Goal: Information Seeking & Learning: Learn about a topic

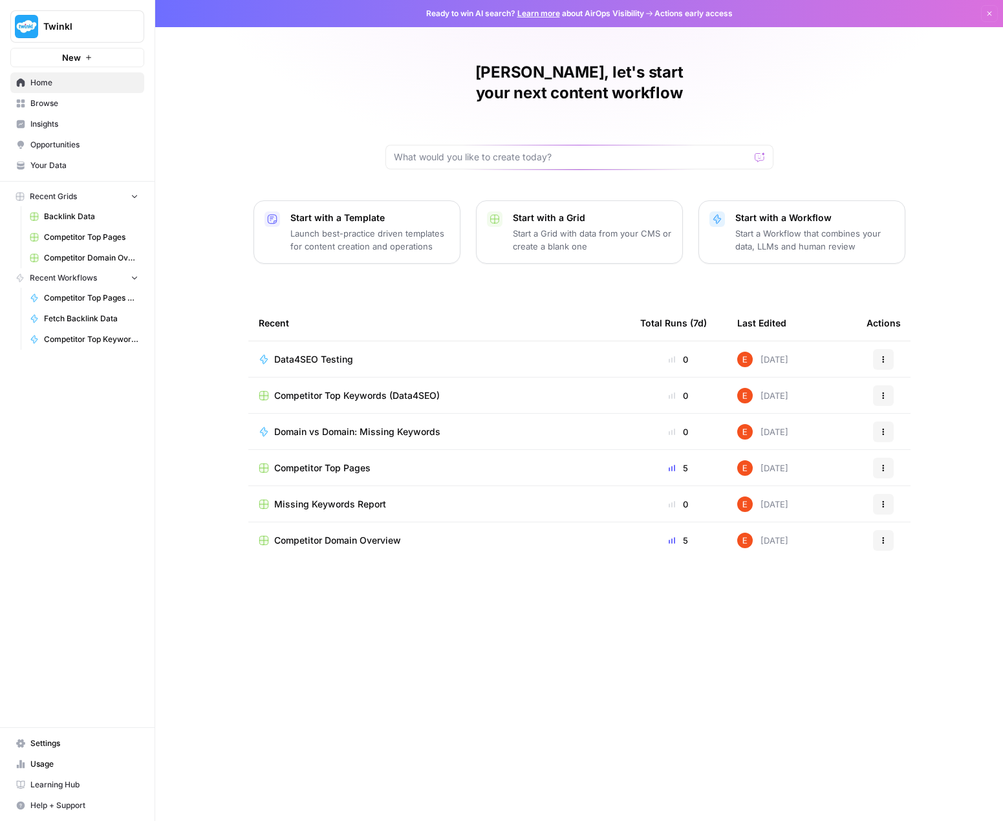
click at [51, 105] on span "Browse" at bounding box center [84, 104] width 108 height 12
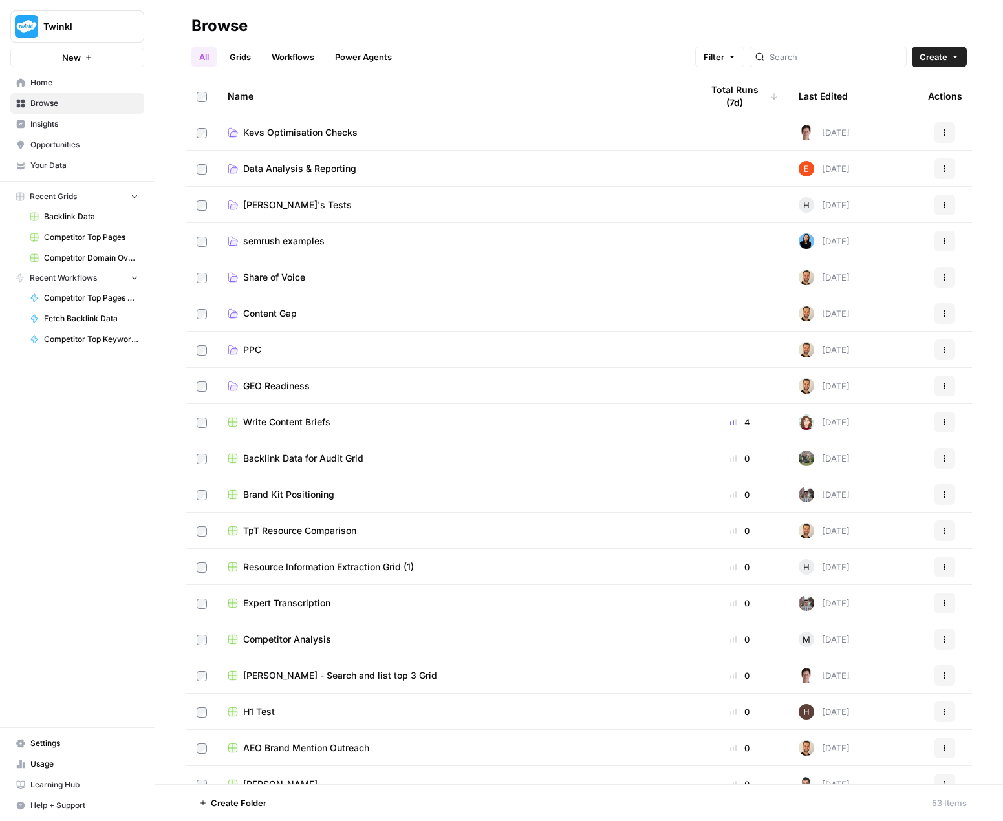
click at [337, 167] on span "Data Analysis & Reporting" at bounding box center [299, 168] width 113 height 13
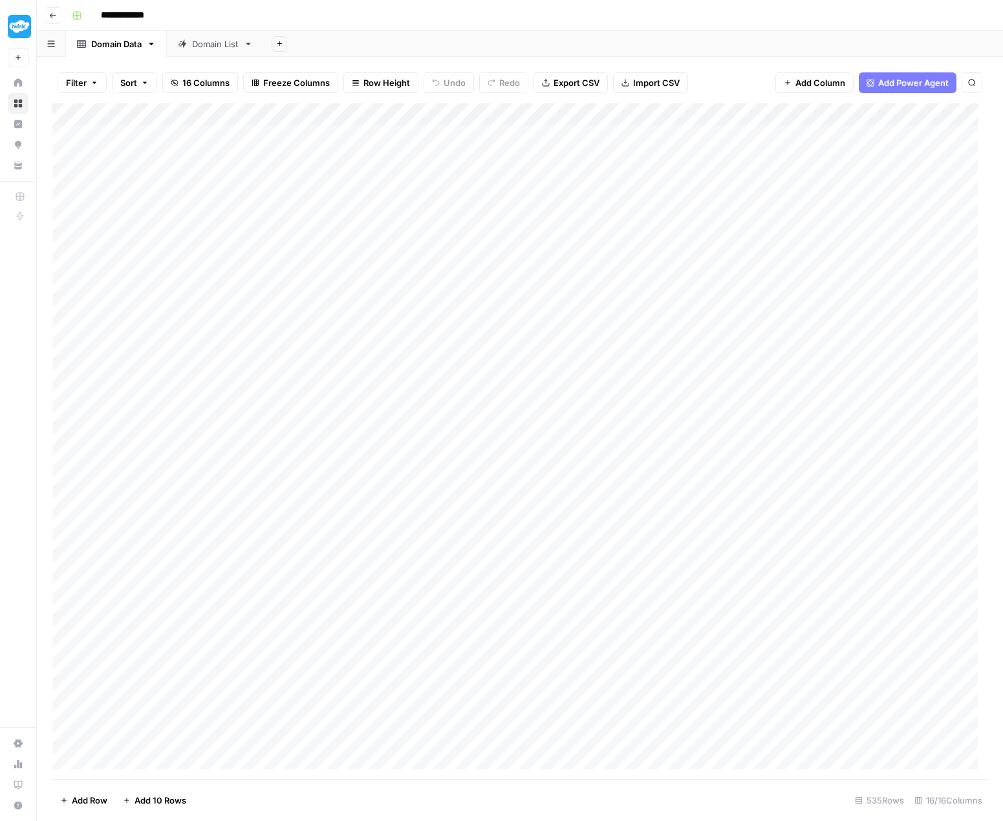
click at [210, 48] on div "Domain List" at bounding box center [215, 43] width 47 height 13
drag, startPoint x: 216, startPoint y: 50, endPoint x: 101, endPoint y: 48, distance: 115.1
click at [101, 48] on div "Domain Data Domain List Add Sheet" at bounding box center [520, 44] width 966 height 26
click at [202, 44] on div "Domain Data" at bounding box center [213, 43] width 50 height 13
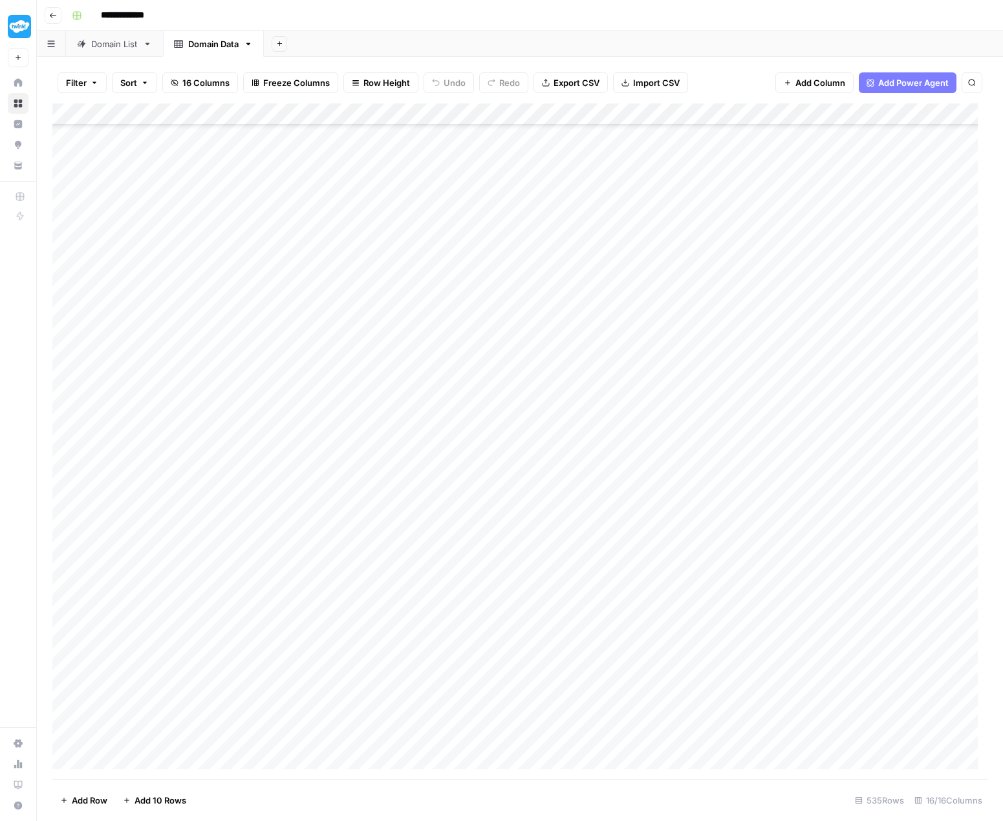
click at [122, 47] on div "Domain List" at bounding box center [114, 43] width 47 height 13
click at [220, 43] on div "Competitor Data" at bounding box center [226, 43] width 67 height 13
click at [253, 47] on div "Competitor Domain Overview Data" at bounding box center [258, 43] width 140 height 13
drag, startPoint x: 227, startPoint y: 117, endPoint x: 171, endPoint y: 118, distance: 56.3
click at [171, 118] on div "Add Column" at bounding box center [519, 234] width 935 height 262
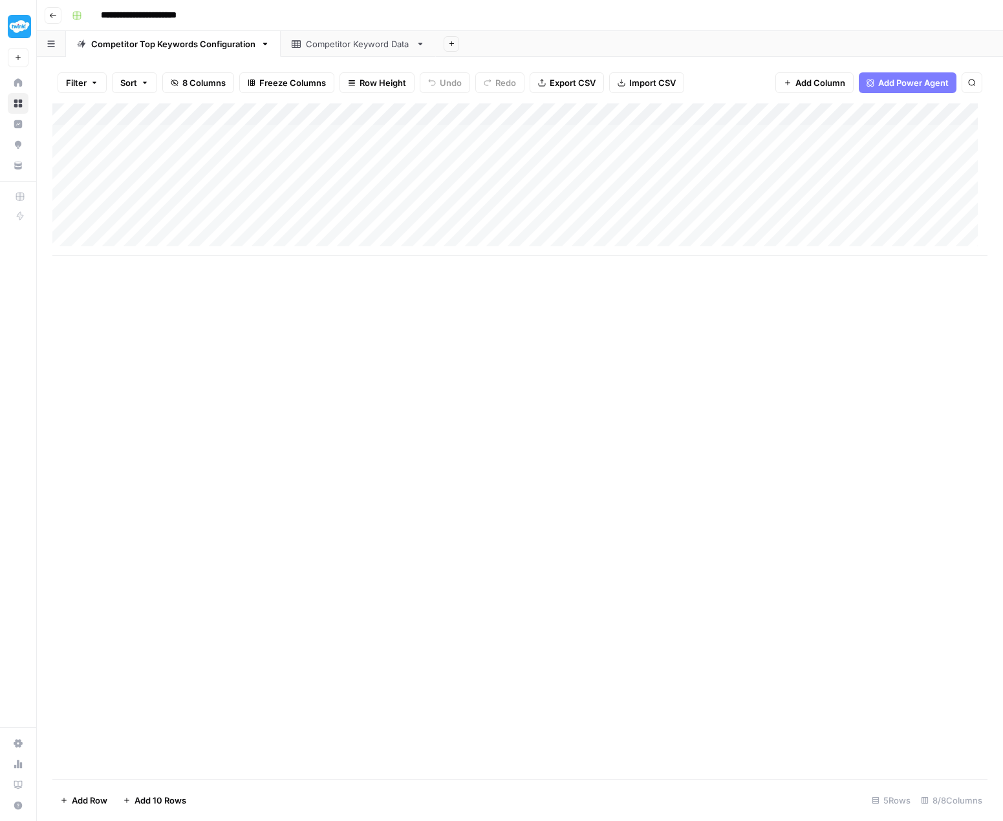
click at [348, 49] on div "Competitor Keyword Data" at bounding box center [358, 43] width 105 height 13
click at [100, 44] on div "Domain List" at bounding box center [114, 43] width 47 height 13
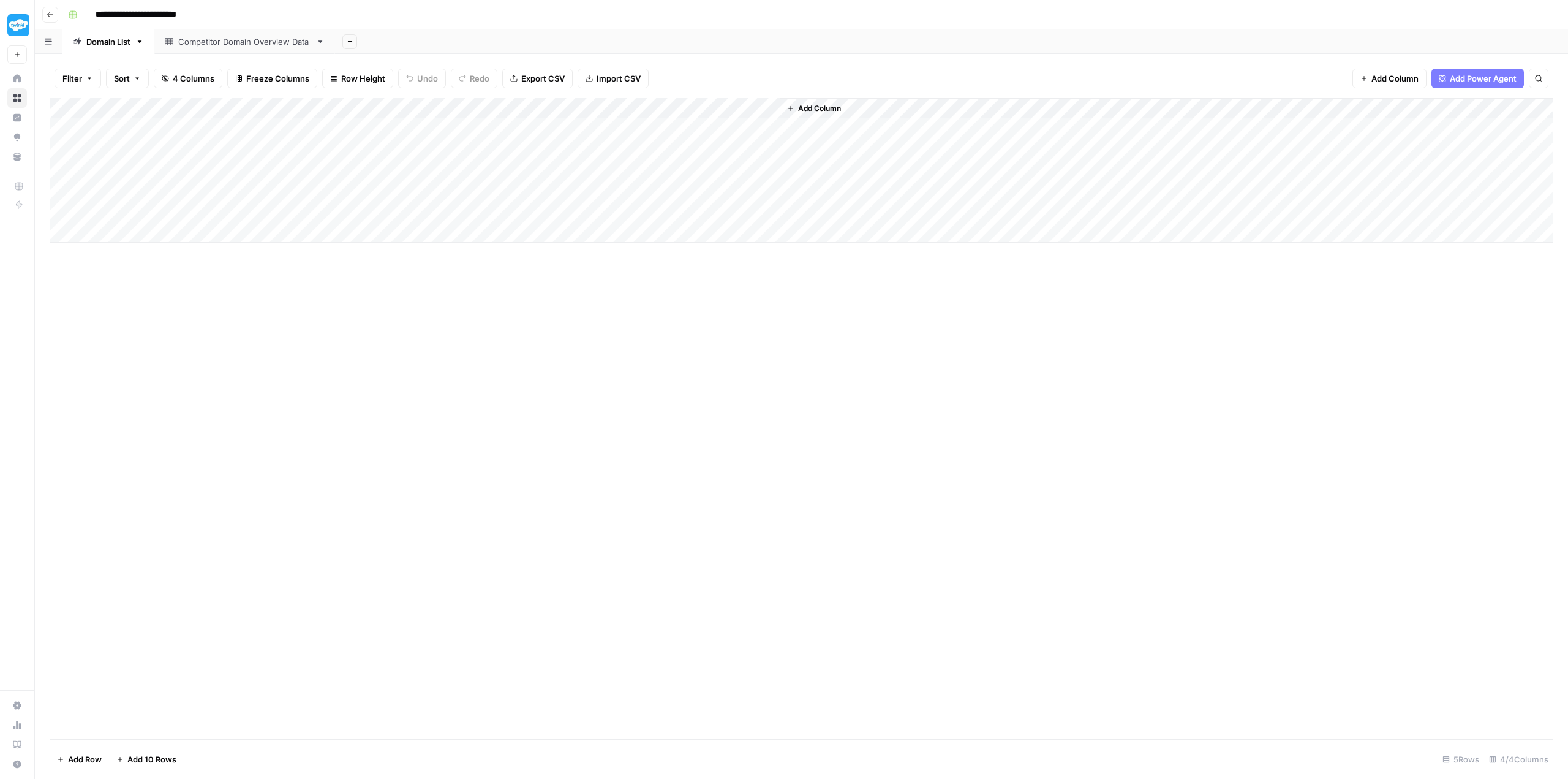
click at [212, 46] on div "Competitor Domain Overview Data" at bounding box center [244, 41] width 133 height 12
click at [105, 45] on div "Domain List" at bounding box center [108, 41] width 45 height 12
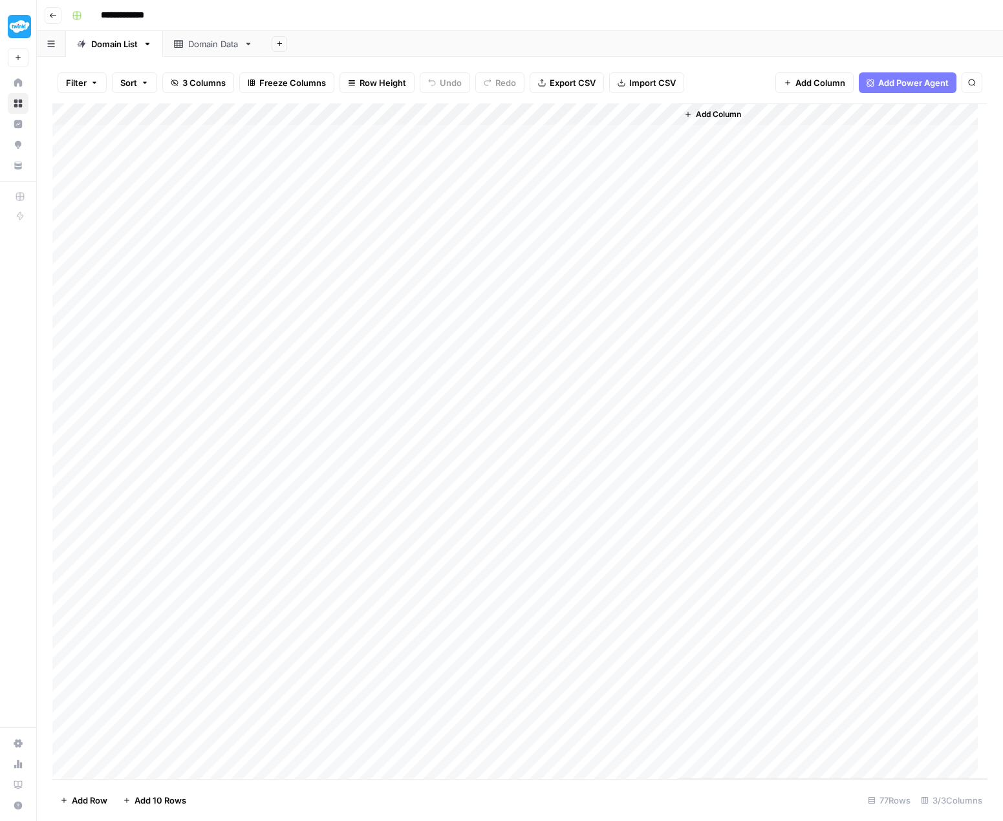
click at [198, 43] on div "Domain Data" at bounding box center [213, 43] width 50 height 13
drag, startPoint x: 286, startPoint y: 111, endPoint x: 171, endPoint y: 114, distance: 115.1
click at [171, 114] on div "Add Column" at bounding box center [519, 441] width 935 height 676
click at [105, 47] on div "Domain List" at bounding box center [114, 43] width 47 height 13
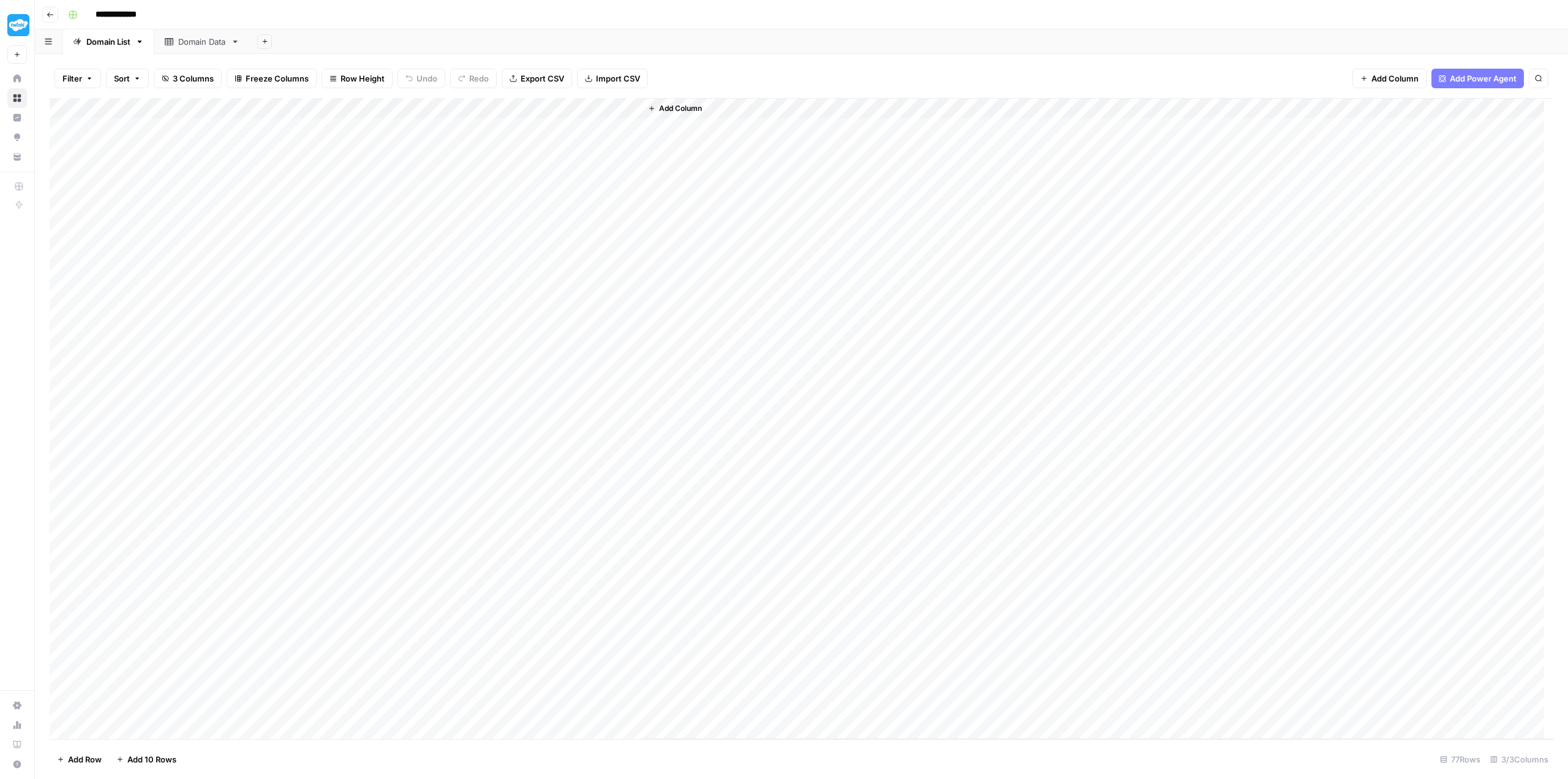
click at [201, 42] on div "Domain Data" at bounding box center [202, 41] width 47 height 12
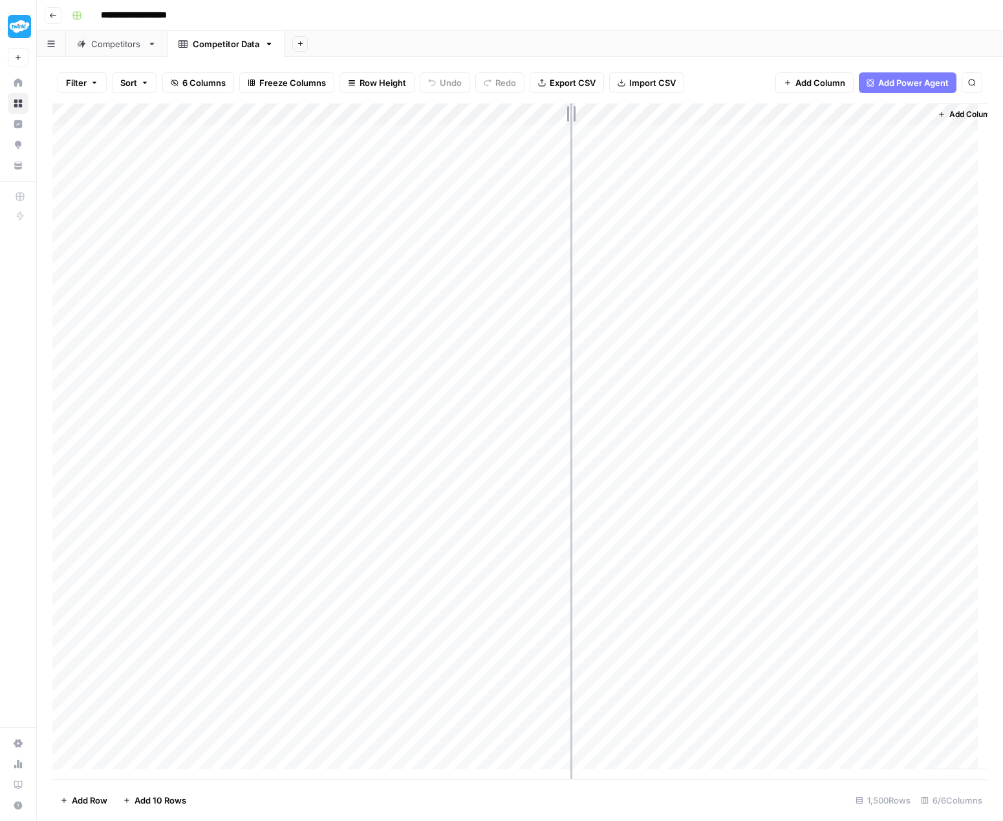
drag, startPoint x: 403, startPoint y: 111, endPoint x: 570, endPoint y: 111, distance: 166.8
click at [570, 111] on div "Add Column" at bounding box center [519, 441] width 935 height 676
drag, startPoint x: 568, startPoint y: 109, endPoint x: 428, endPoint y: 117, distance: 139.9
click at [428, 117] on div "Add Column" at bounding box center [519, 441] width 935 height 676
drag, startPoint x: 281, startPoint y: 105, endPoint x: 160, endPoint y: 118, distance: 121.5
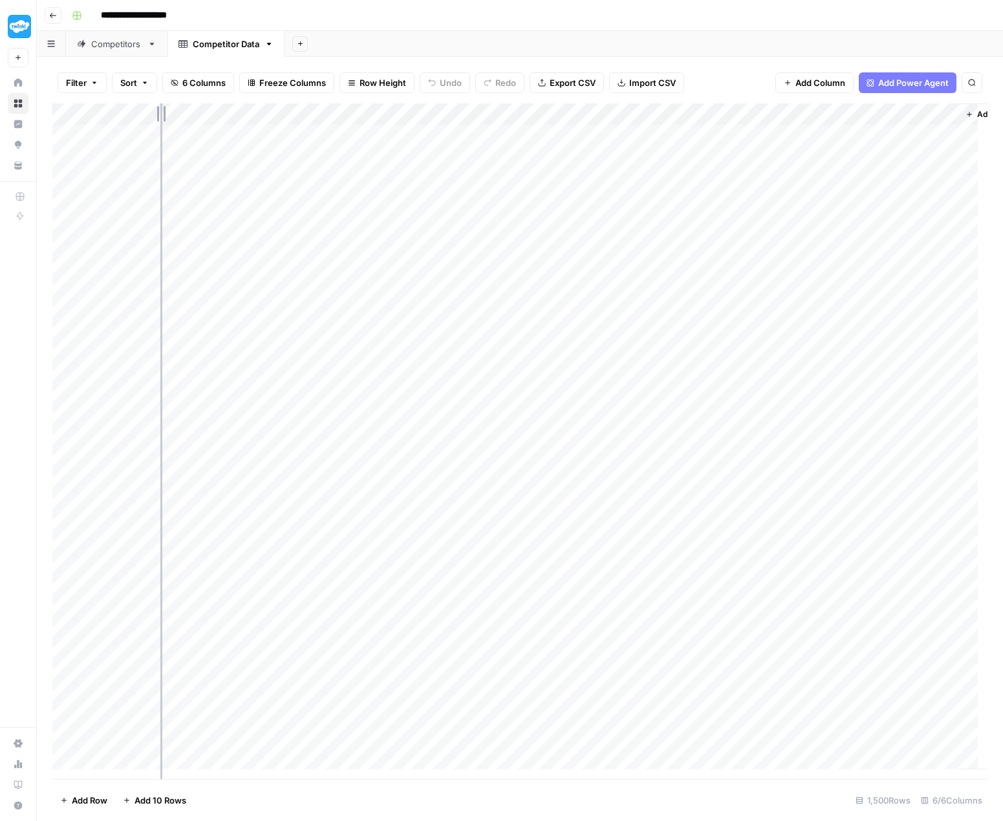
click at [160, 118] on div "Add Column" at bounding box center [519, 441] width 935 height 676
drag, startPoint x: 313, startPoint y: 112, endPoint x: 327, endPoint y: 112, distance: 14.2
click at [327, 112] on div "Add Column" at bounding box center [519, 441] width 935 height 676
drag, startPoint x: 623, startPoint y: 112, endPoint x: 677, endPoint y: 112, distance: 53.7
click at [677, 112] on div "Add Column" at bounding box center [519, 441] width 935 height 676
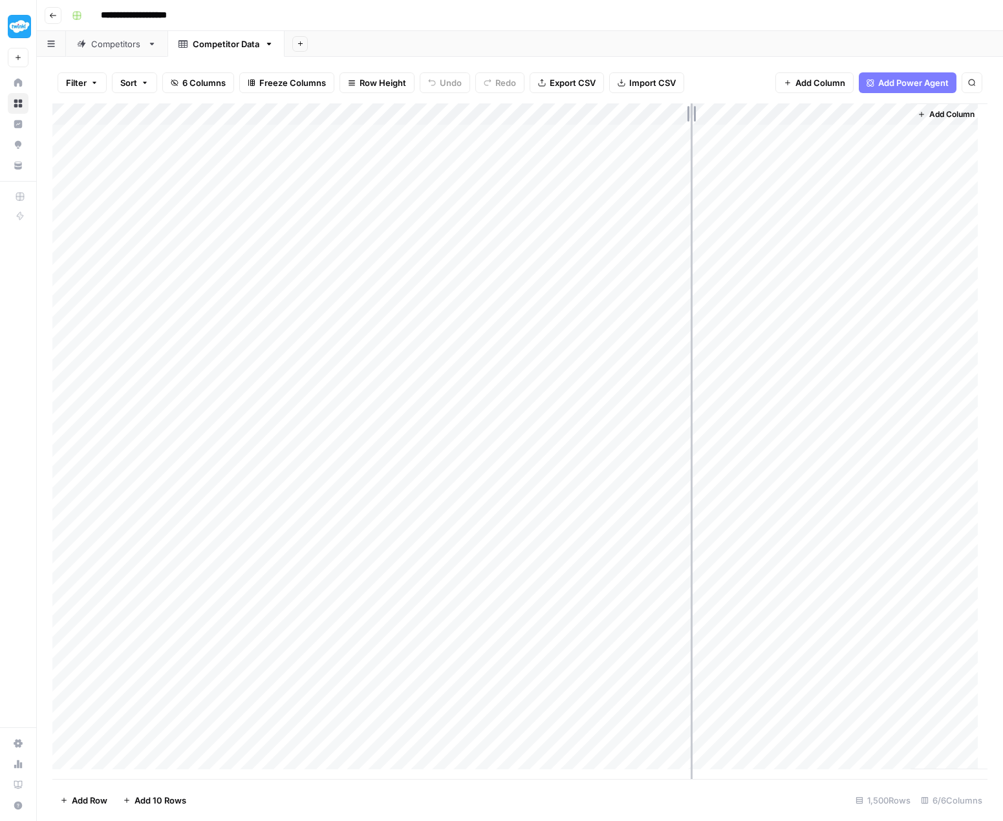
drag, startPoint x: 677, startPoint y: 112, endPoint x: 693, endPoint y: 112, distance: 16.2
click at [693, 112] on div "Add Column" at bounding box center [519, 441] width 935 height 676
drag, startPoint x: 691, startPoint y: 112, endPoint x: 722, endPoint y: 112, distance: 31.0
click at [722, 112] on div "Add Column" at bounding box center [519, 441] width 935 height 676
drag, startPoint x: 722, startPoint y: 112, endPoint x: 737, endPoint y: 113, distance: 14.9
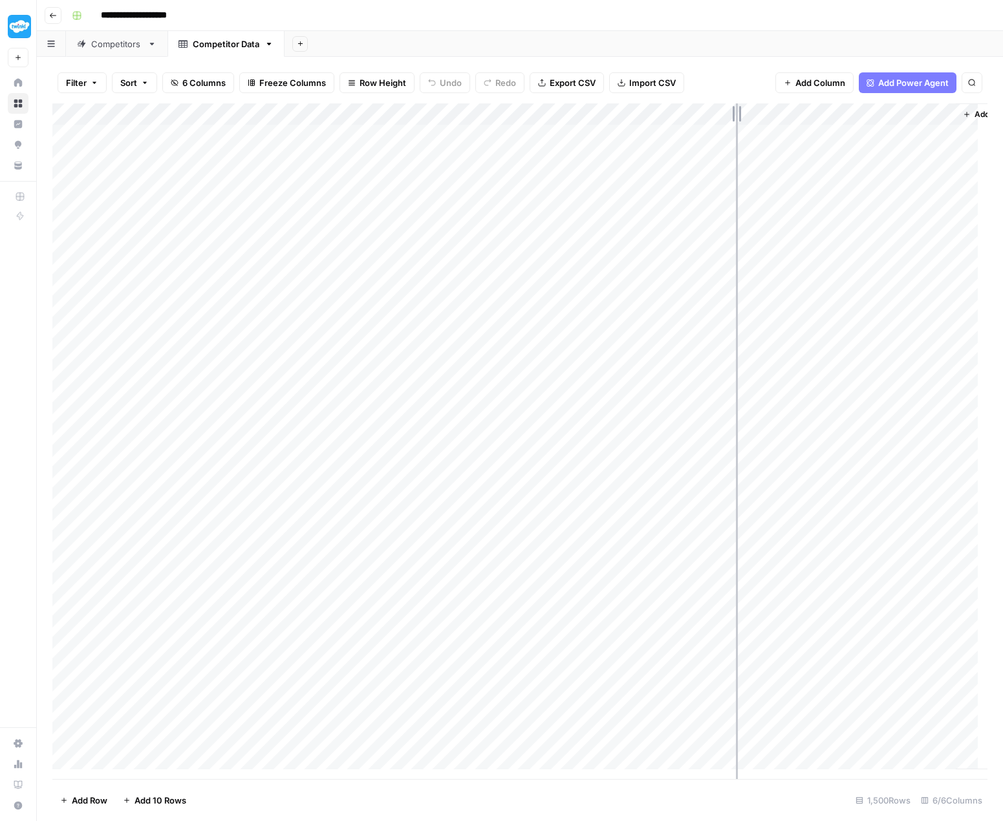
click at [736, 113] on div "Add Column" at bounding box center [519, 441] width 935 height 676
drag, startPoint x: 736, startPoint y: 113, endPoint x: 747, endPoint y: 114, distance: 10.4
click at [747, 114] on div "Add Column" at bounding box center [519, 441] width 935 height 676
click at [109, 43] on div "Competitors" at bounding box center [116, 43] width 51 height 13
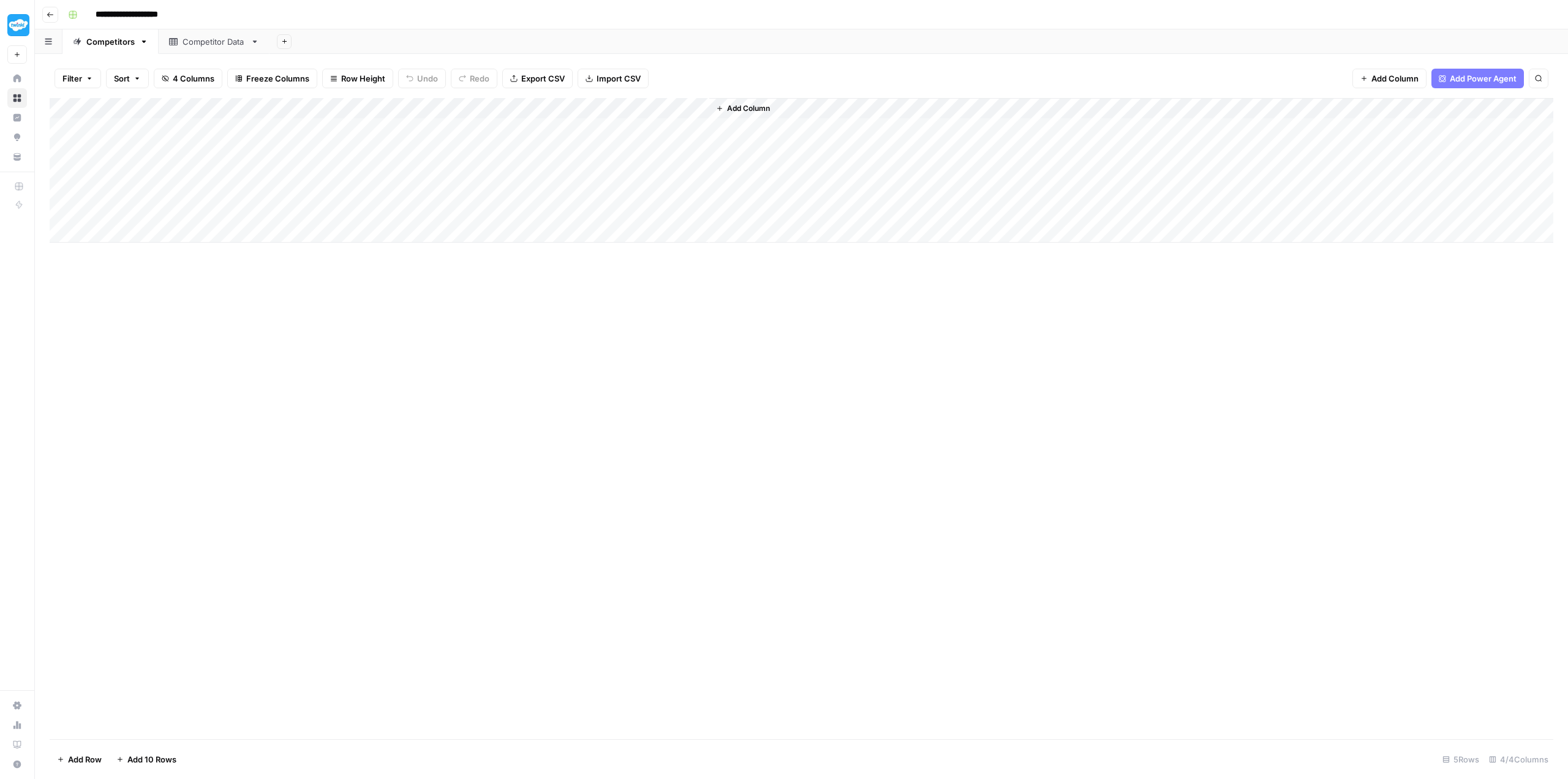
click at [207, 43] on div "Competitor Data" at bounding box center [214, 41] width 63 height 12
click at [316, 36] on div "Competitor Keyword Data" at bounding box center [339, 41] width 99 height 12
